Goal: Find specific page/section: Find specific page/section

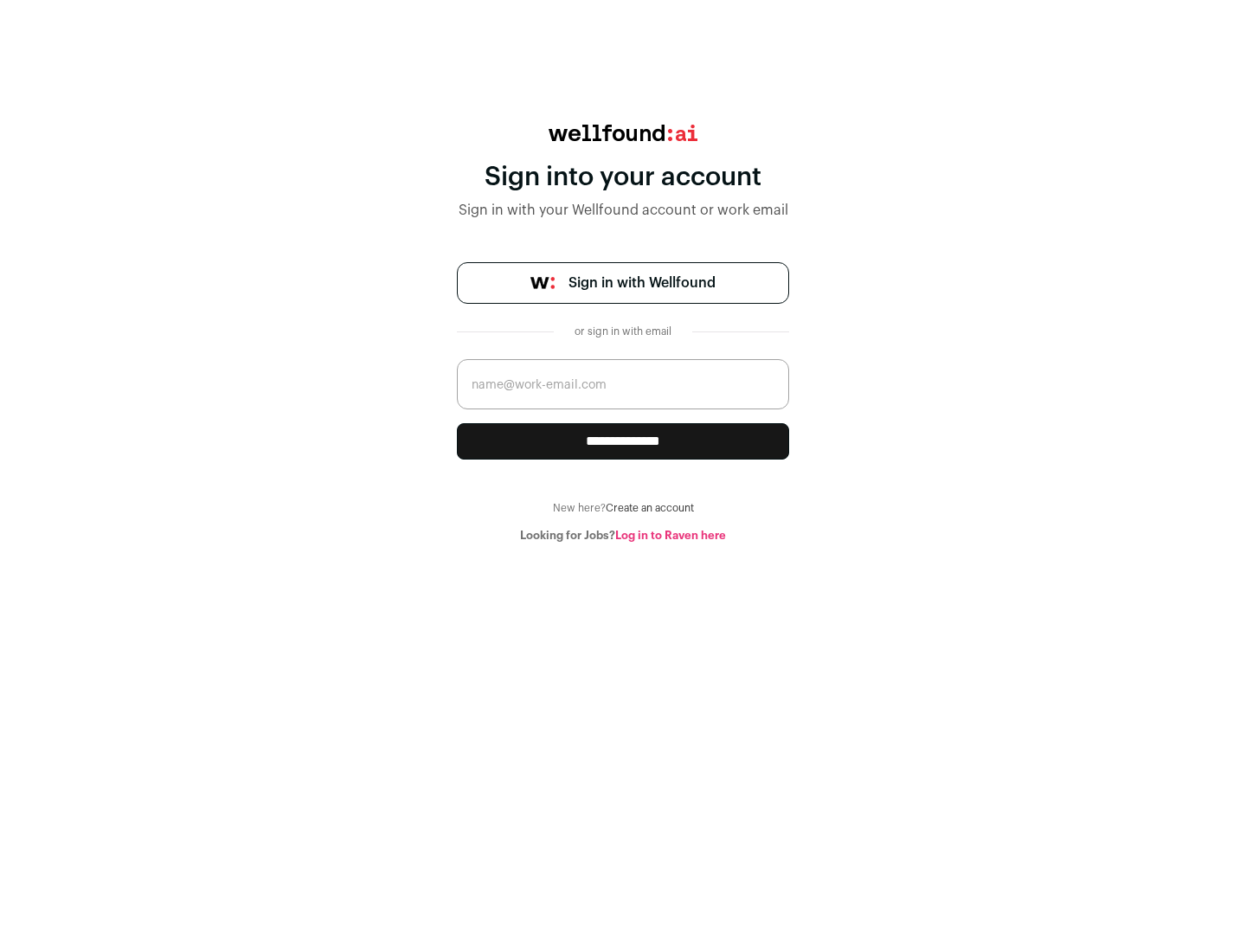
click at [641, 283] on span "Sign in with Wellfound" at bounding box center [641, 282] width 147 height 21
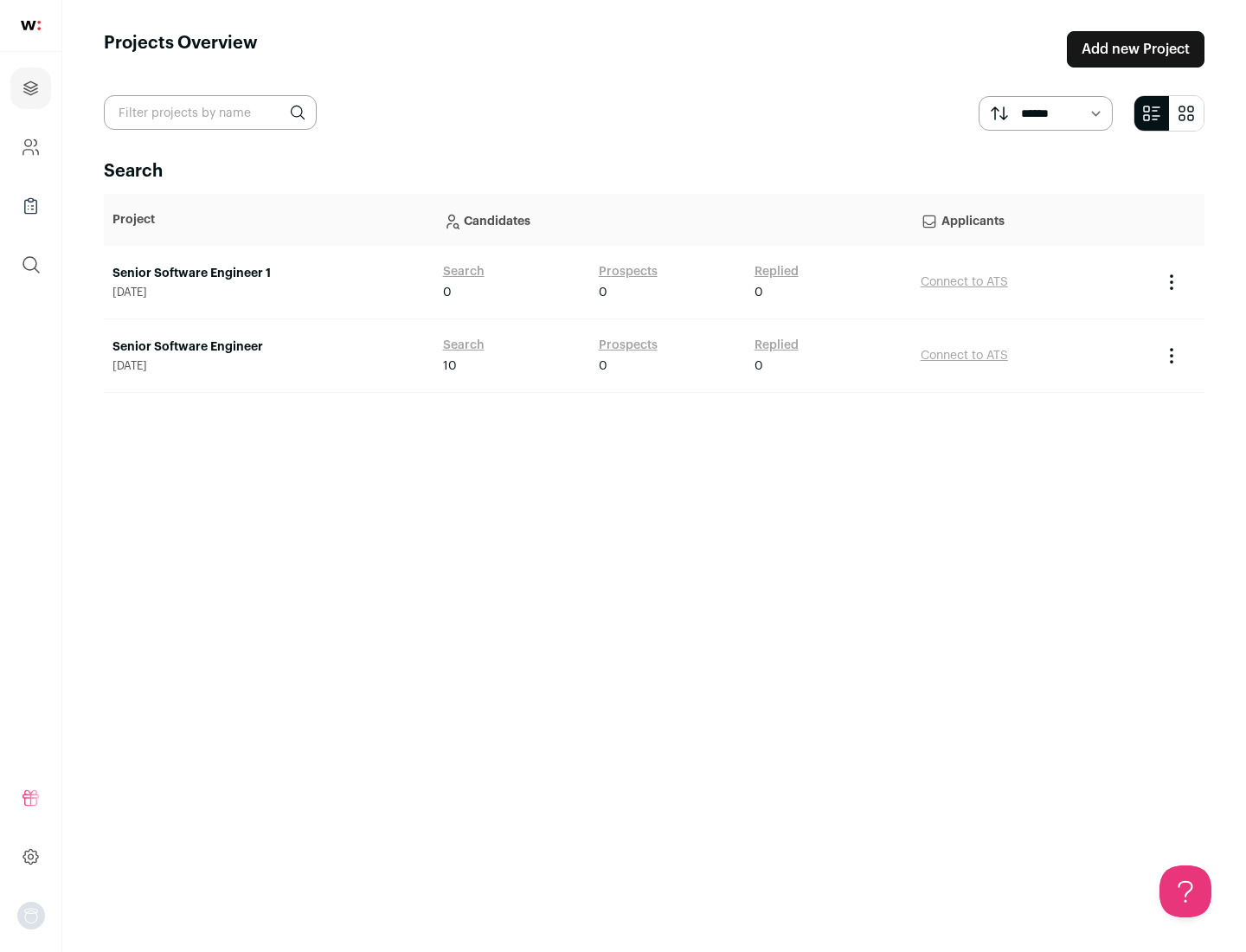
click at [268, 347] on link "Senior Software Engineer" at bounding box center [269, 347] width 314 height 18
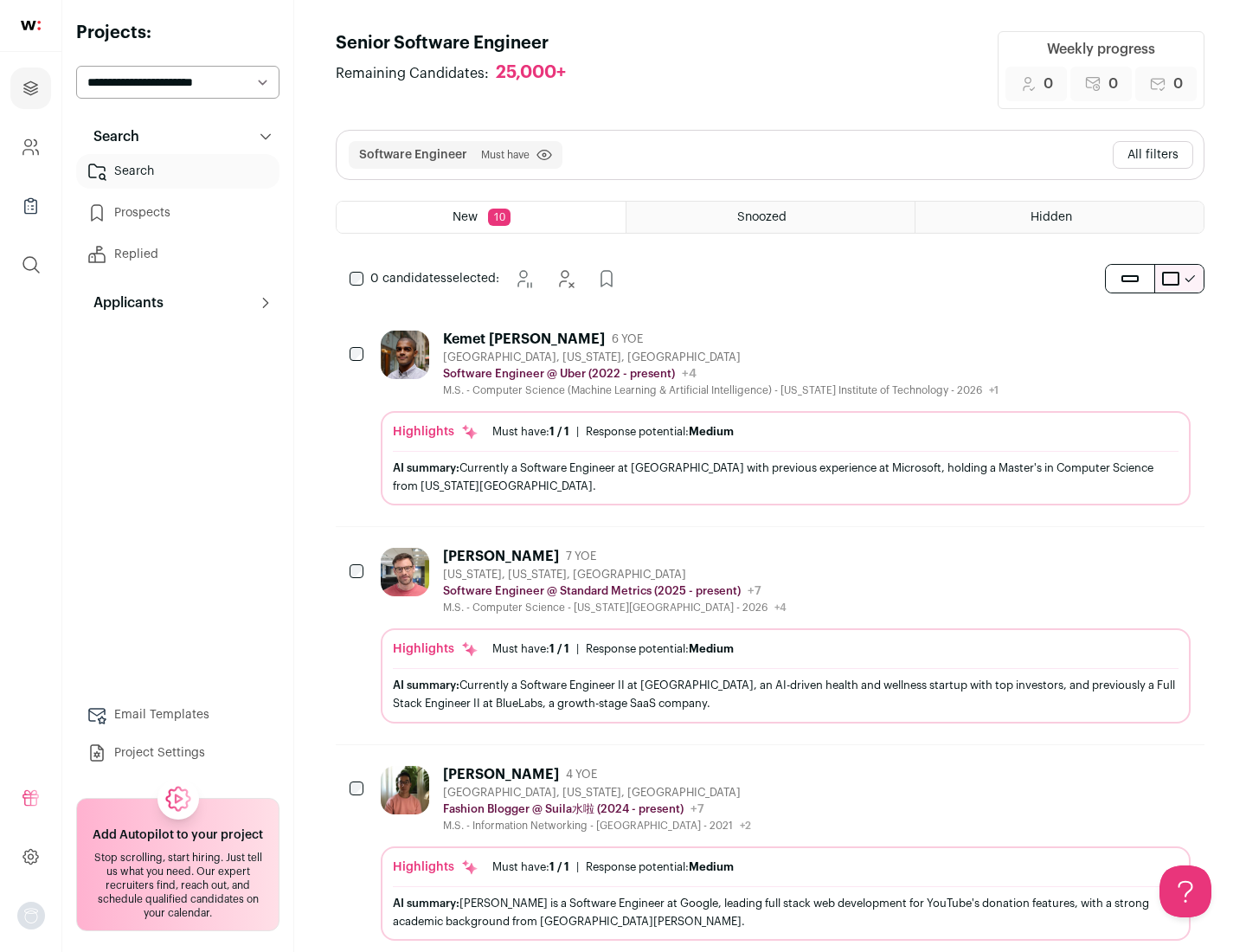
click at [770, 418] on div "Highlights Must have: 1 / 1 How many must haves have been fulfilled? | Response…" at bounding box center [786, 458] width 810 height 94
